Goal: Task Accomplishment & Management: Complete application form

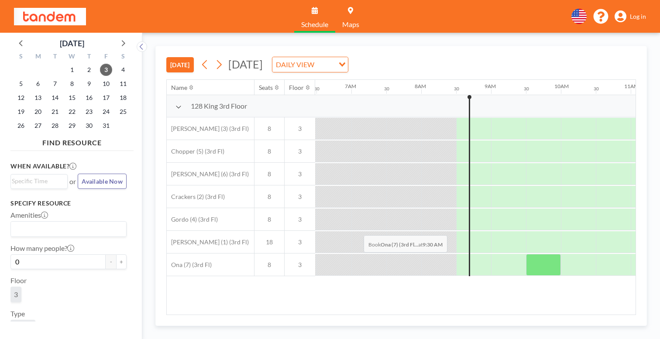
scroll to position [0, 454]
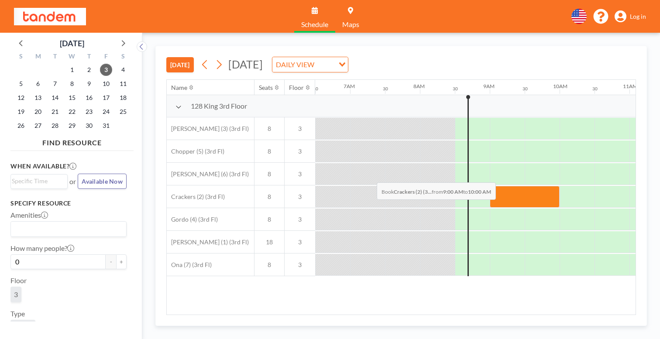
drag, startPoint x: 320, startPoint y: 162, endPoint x: 374, endPoint y: 162, distance: 54.1
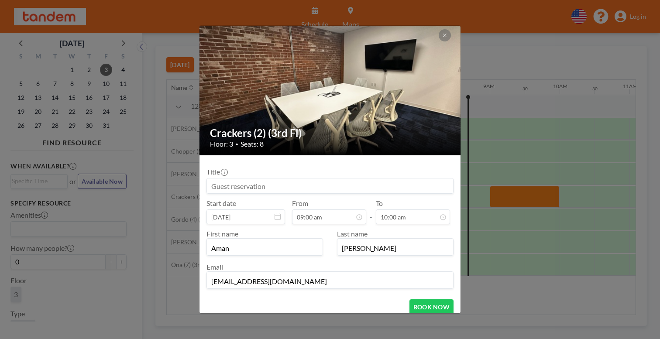
scroll to position [278, 0]
click at [409, 299] on button "BOOK NOW" at bounding box center [431, 306] width 44 height 15
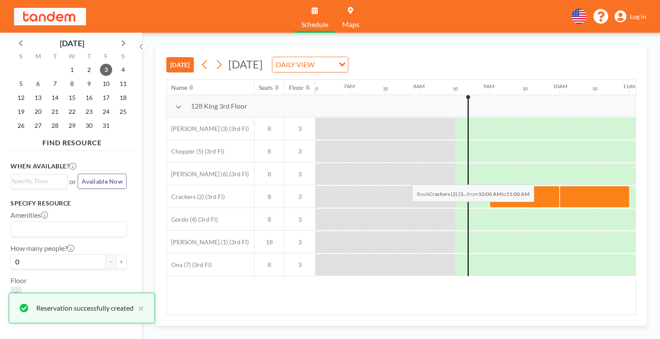
click at [560, 186] on div at bounding box center [595, 197] width 70 height 22
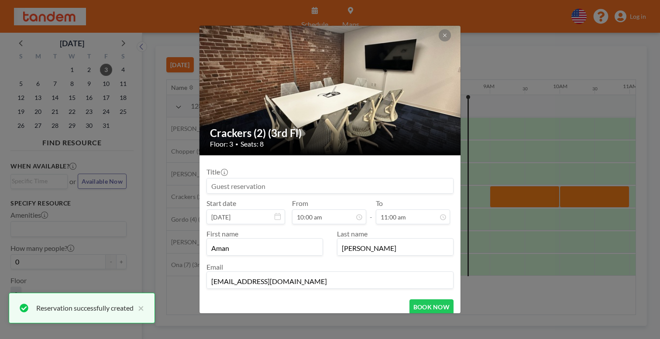
scroll to position [306, 0]
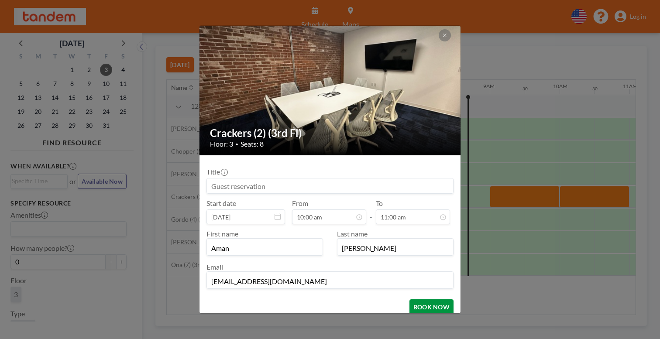
click at [418, 299] on button "BOOK NOW" at bounding box center [431, 306] width 44 height 15
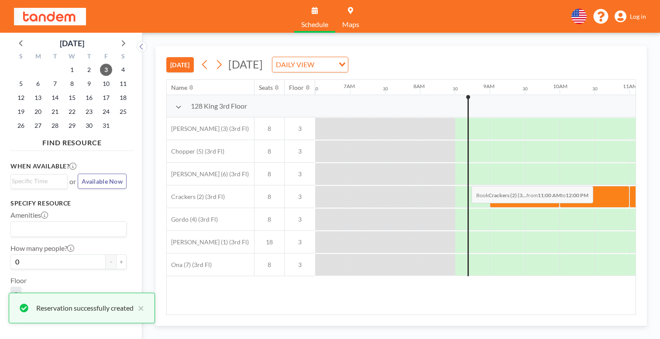
drag, startPoint x: 428, startPoint y: 163, endPoint x: 474, endPoint y: 165, distance: 45.9
click at [629, 186] on div at bounding box center [664, 197] width 70 height 22
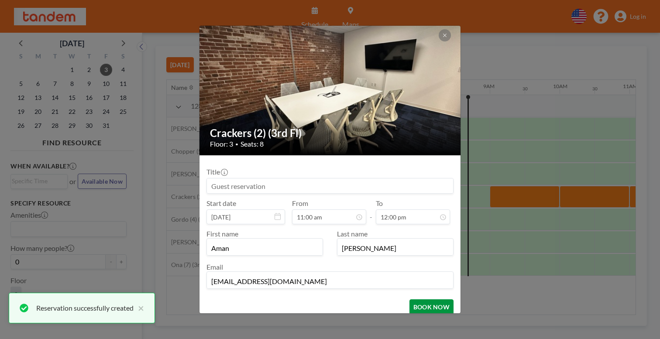
click at [423, 299] on button "BOOK NOW" at bounding box center [431, 306] width 44 height 15
